Goal: Task Accomplishment & Management: Complete application form

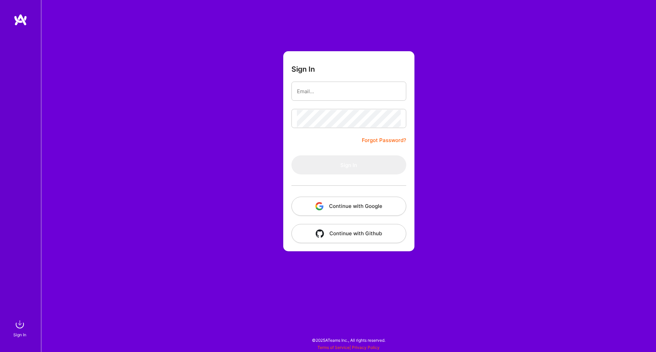
click at [322, 202] on img "button" at bounding box center [320, 206] width 8 height 8
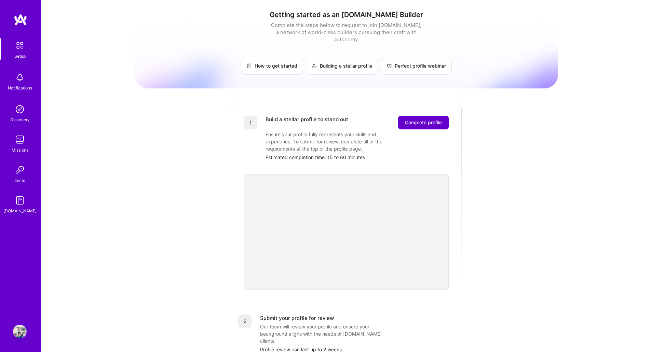
click at [427, 119] on span "Complete profile" at bounding box center [423, 122] width 37 height 7
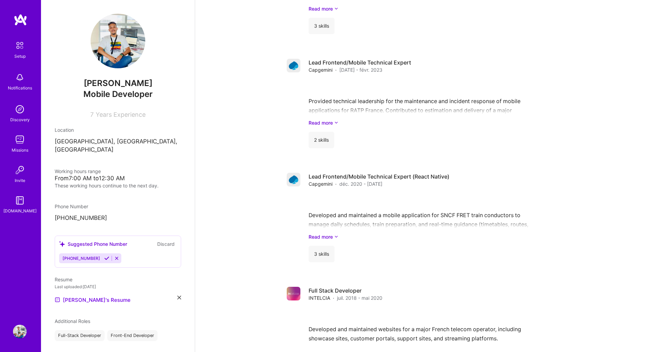
scroll to position [655, 0]
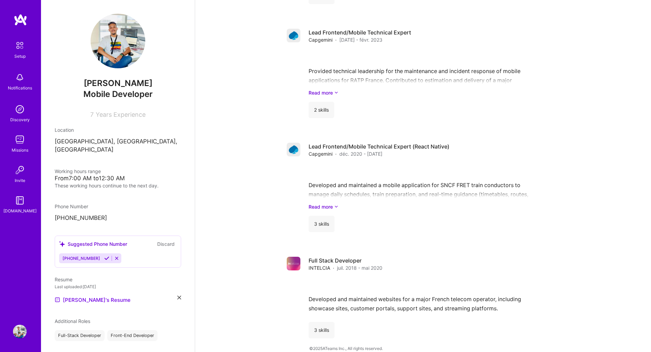
click at [114, 256] on icon at bounding box center [116, 258] width 5 height 5
click at [158, 240] on button "Discard" at bounding box center [166, 244] width 22 height 8
click at [114, 256] on icon at bounding box center [116, 258] width 5 height 5
click at [104, 256] on icon at bounding box center [106, 258] width 5 height 5
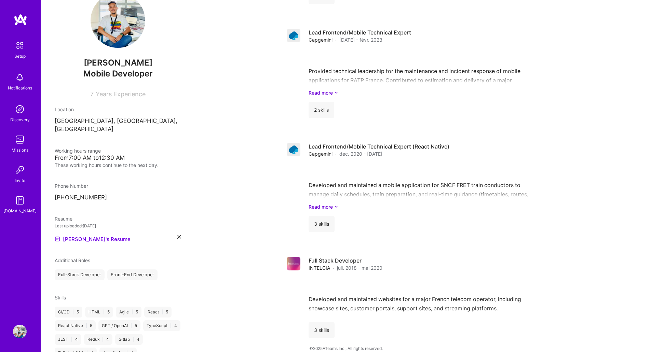
scroll to position [20, 0]
click at [82, 194] on p "+33660471734" at bounding box center [118, 198] width 126 height 8
click at [60, 194] on p "+33660471734" at bounding box center [118, 198] width 126 height 8
click at [65, 194] on p "+33660471734" at bounding box center [118, 198] width 126 height 8
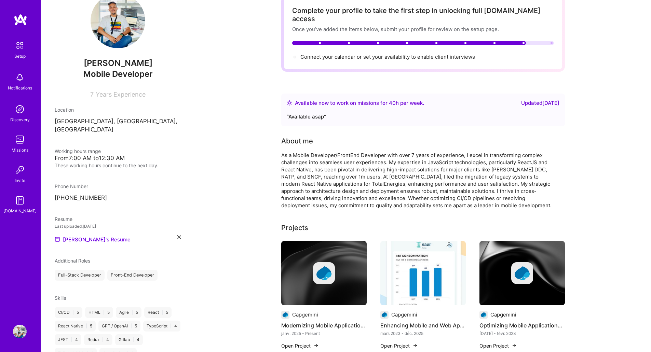
scroll to position [0, 0]
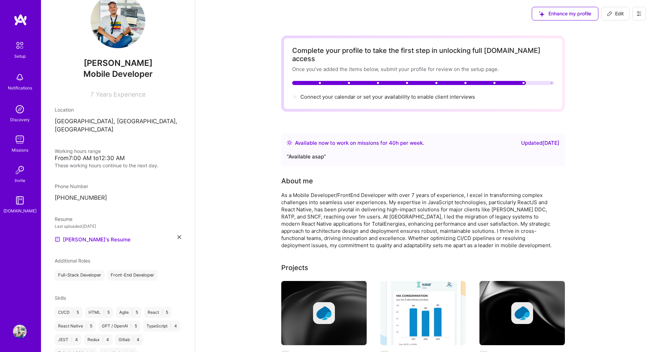
click at [609, 9] on button "Edit" at bounding box center [615, 14] width 28 height 14
select select "FR"
select select "Right Now"
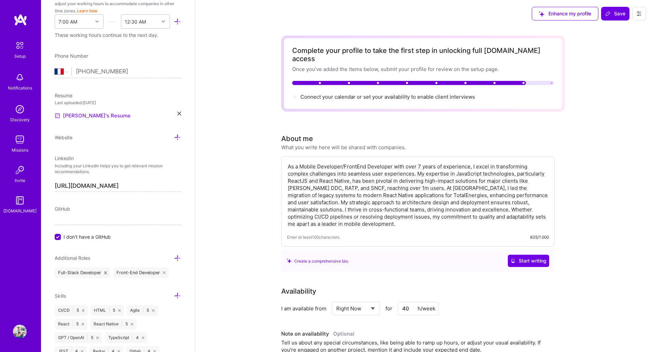
scroll to position [223, 0]
click at [64, 74] on select "Afghanistan Åland Islands Albania Algeria American Samoa Andorra Angola Anguill…" at bounding box center [63, 73] width 17 height 8
click at [55, 69] on select "Afghanistan Åland Islands Albania Algeria American Samoa Andorra Angola Anguill…" at bounding box center [63, 73] width 17 height 8
select select "US"
click at [64, 75] on select "Afghanistan Åland Islands Albania Algeria American Samoa Andorra Angola Anguill…" at bounding box center [63, 73] width 17 height 8
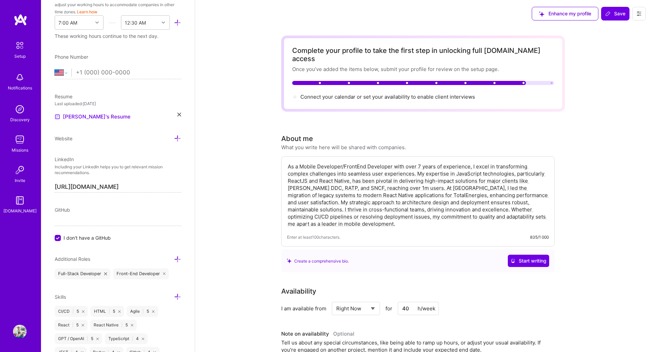
select select "MA"
click at [55, 69] on select "Afghanistan Åland Islands Albania Algeria American Samoa Andorra Angola Anguill…" at bounding box center [63, 73] width 17 height 8
type input "+212 660 471734"
click at [619, 15] on span "Save" at bounding box center [615, 13] width 20 height 7
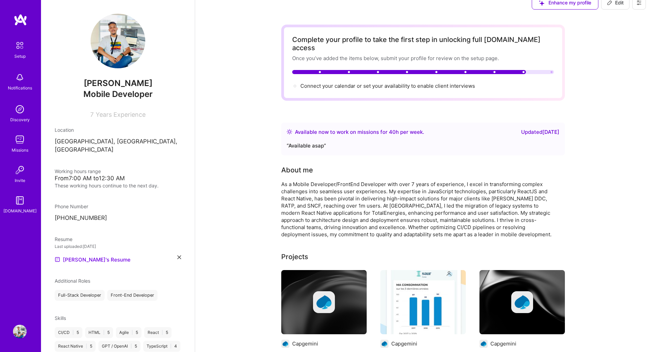
scroll to position [0, 0]
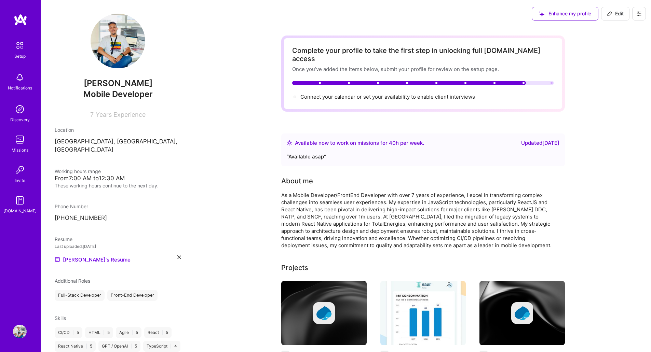
click at [613, 15] on span "Edit" at bounding box center [615, 13] width 17 height 7
select select "MA"
select select "Right Now"
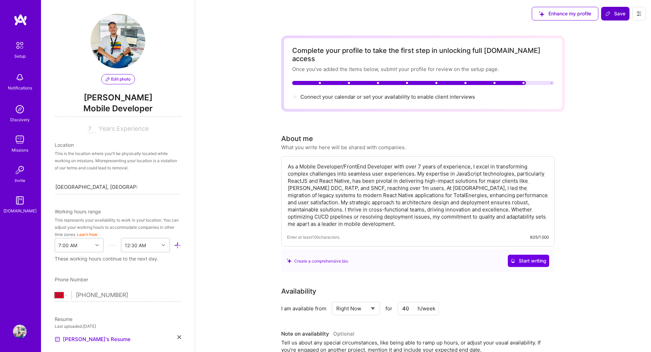
scroll to position [234, 0]
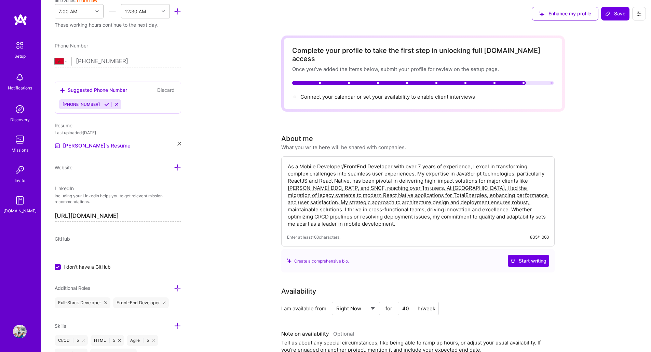
click at [409, 302] on input "40" at bounding box center [418, 308] width 41 height 13
type input "45"
click at [618, 12] on span "Save" at bounding box center [615, 13] width 20 height 7
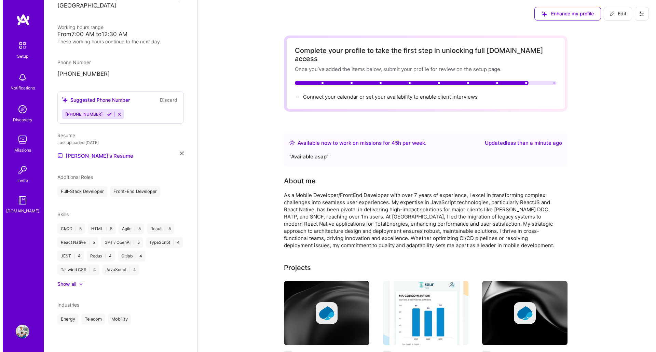
scroll to position [136, 0]
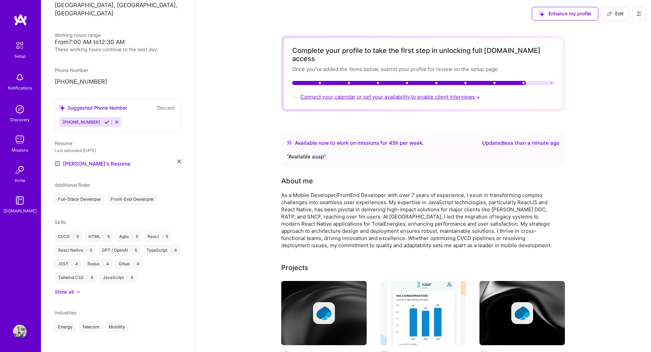
click at [437, 94] on span "Connect your calendar or set your availability to enable client interviews →" at bounding box center [391, 97] width 181 height 6
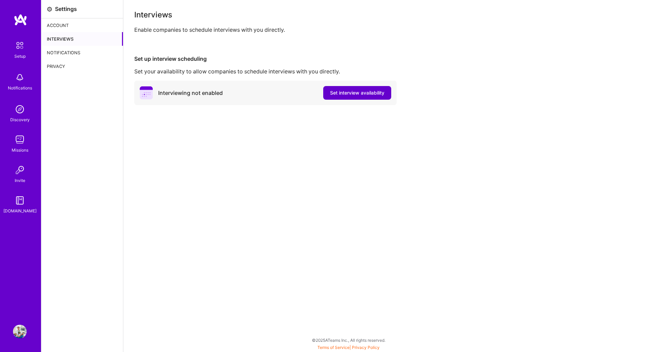
click at [343, 93] on span "Set interview availability" at bounding box center [357, 93] width 54 height 7
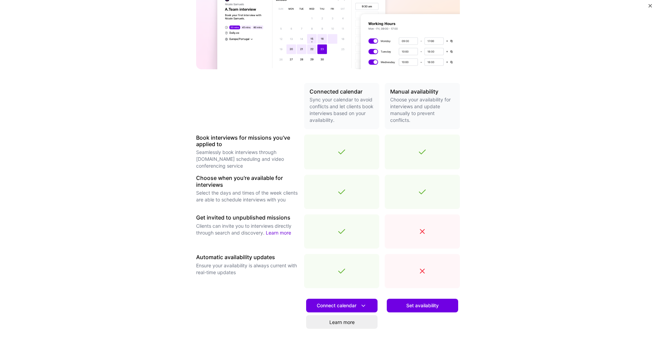
scroll to position [126, 0]
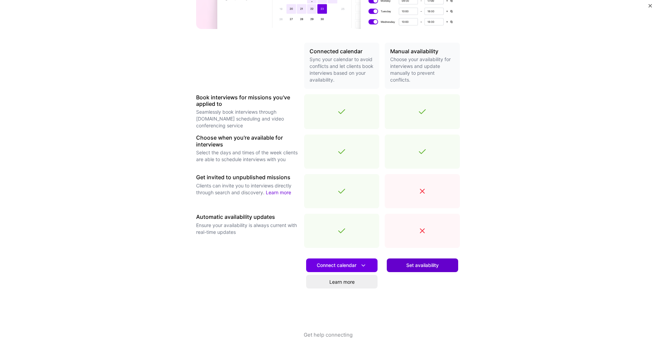
click at [418, 266] on span "Set availability" at bounding box center [423, 265] width 32 height 7
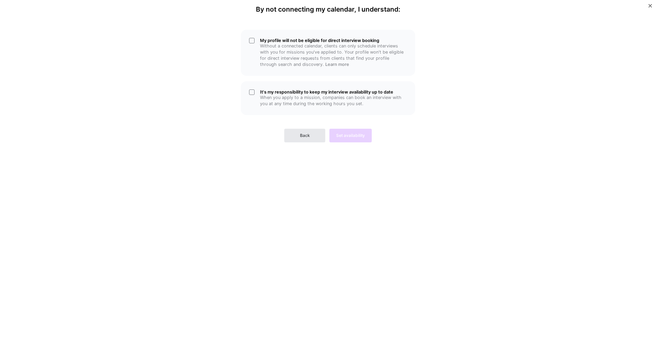
click at [302, 133] on span "Back" at bounding box center [305, 136] width 10 height 6
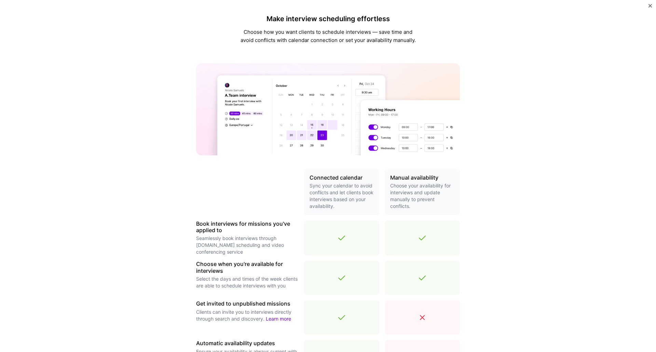
click at [339, 261] on div at bounding box center [341, 278] width 75 height 34
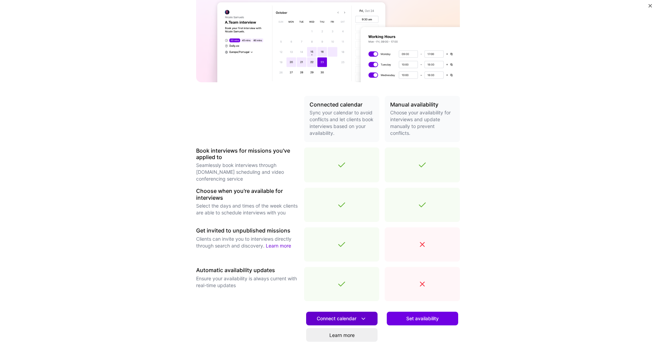
scroll to position [74, 0]
click at [336, 321] on span "Connect calendar" at bounding box center [342, 318] width 50 height 7
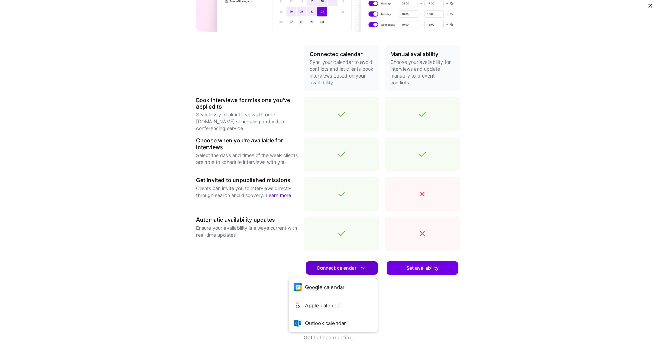
scroll to position [126, 0]
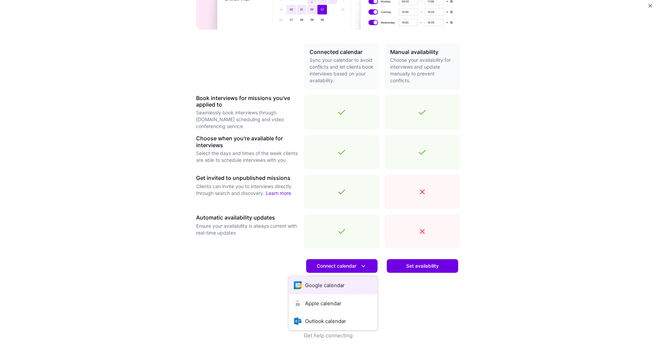
click at [319, 289] on button "Google calendar" at bounding box center [333, 286] width 89 height 18
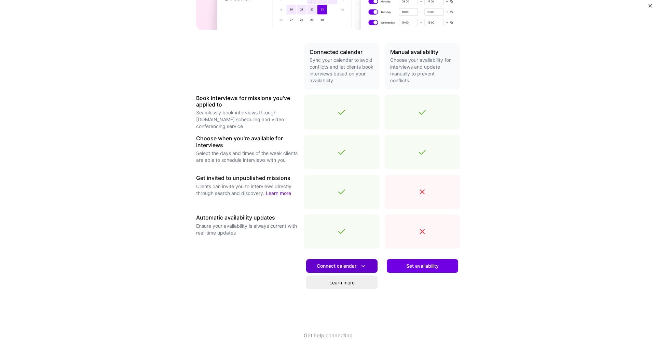
click at [334, 266] on span "Connect calendar" at bounding box center [342, 266] width 50 height 7
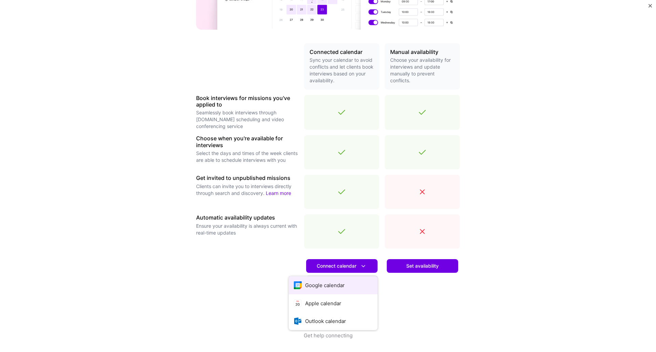
click at [326, 287] on button "Google calendar" at bounding box center [333, 286] width 89 height 18
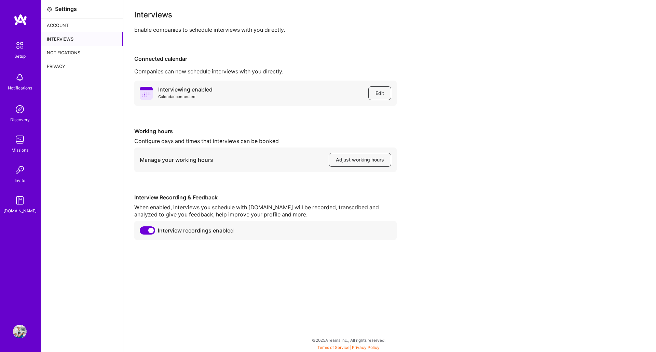
click at [152, 231] on span at bounding box center [147, 231] width 15 height 8
click at [141, 232] on input "checkbox" at bounding box center [141, 232] width 0 height 0
click at [367, 161] on span "Adjust working hours" at bounding box center [360, 160] width 48 height 7
click at [55, 22] on div "Account" at bounding box center [82, 25] width 82 height 14
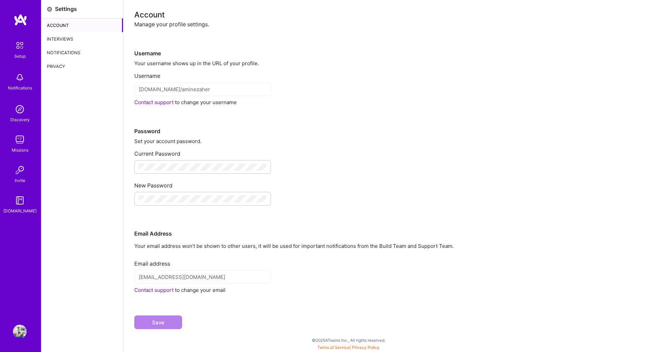
click at [17, 38] on div "Setup Notifications Discovery Missions Invite [DOMAIN_NAME]" at bounding box center [20, 165] width 41 height 302
click at [21, 48] on img at bounding box center [20, 45] width 14 height 14
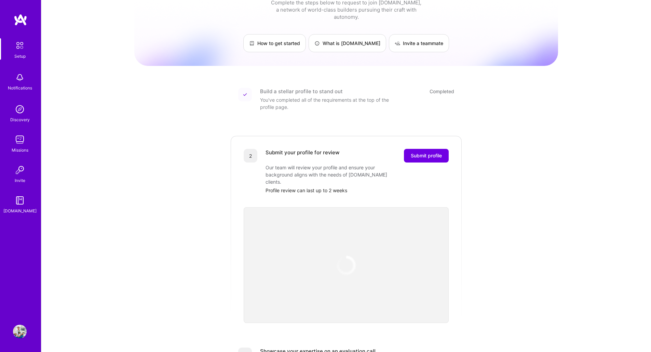
scroll to position [24, 0]
click at [345, 250] on img at bounding box center [346, 264] width 28 height 28
click at [438, 151] on span "Submit profile" at bounding box center [426, 154] width 31 height 7
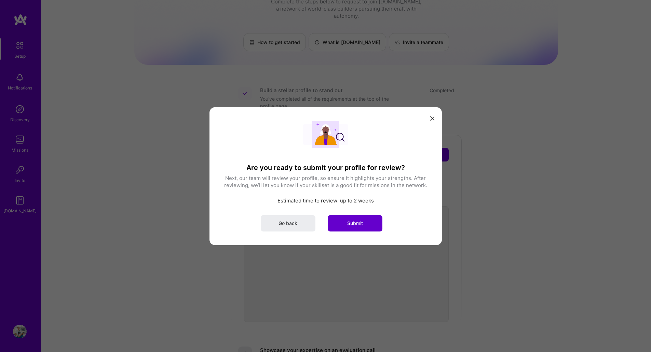
click at [364, 221] on button "Submit" at bounding box center [355, 223] width 55 height 16
